Goal: Task Accomplishment & Management: Complete application form

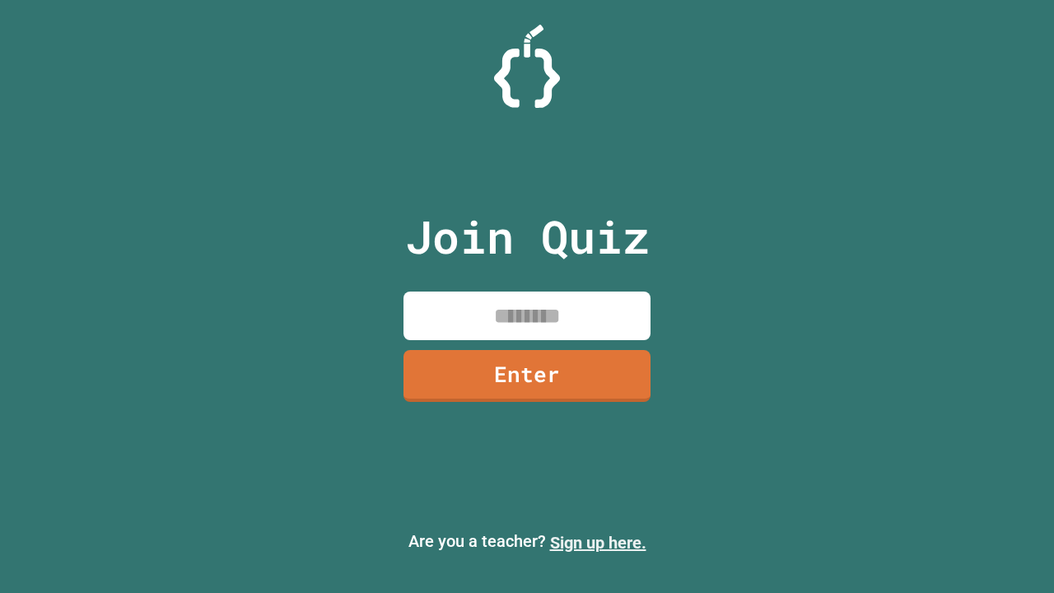
click at [598, 543] on link "Sign up here." at bounding box center [598, 543] width 96 height 20
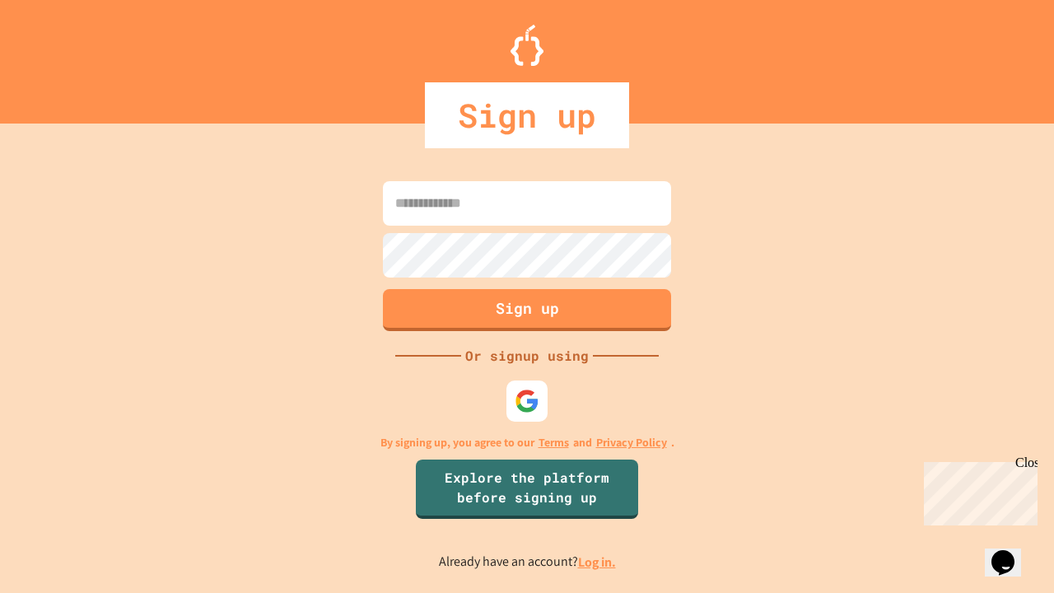
click at [598, 562] on link "Log in." at bounding box center [597, 562] width 38 height 17
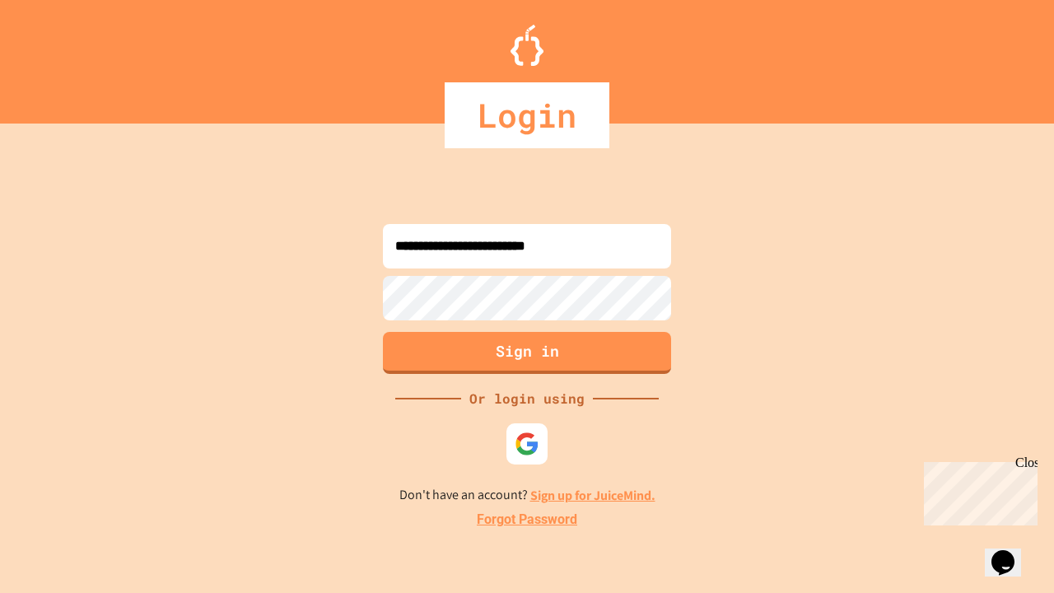
type input "**********"
